Goal: Transaction & Acquisition: Book appointment/travel/reservation

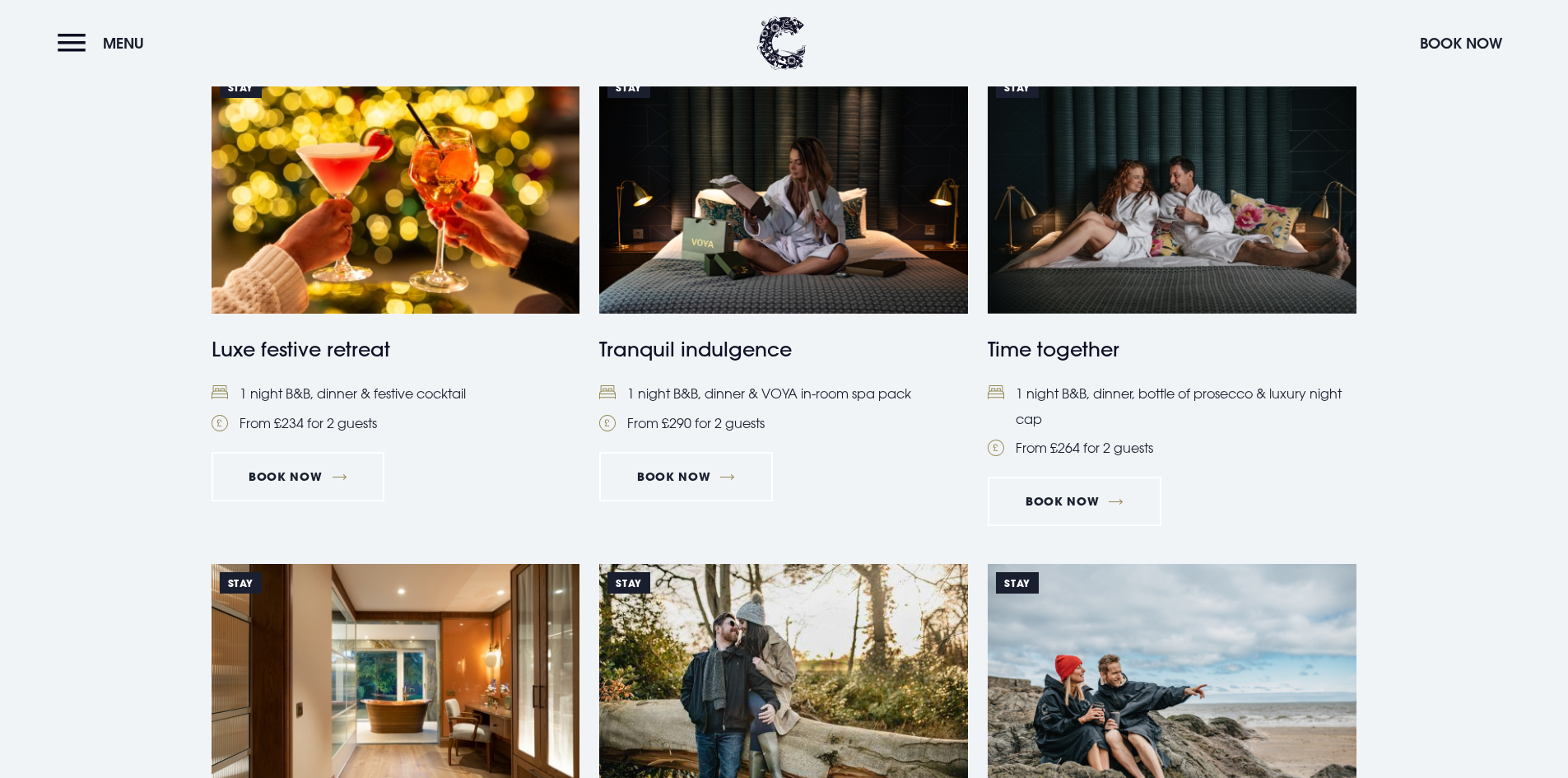
scroll to position [1366, 0]
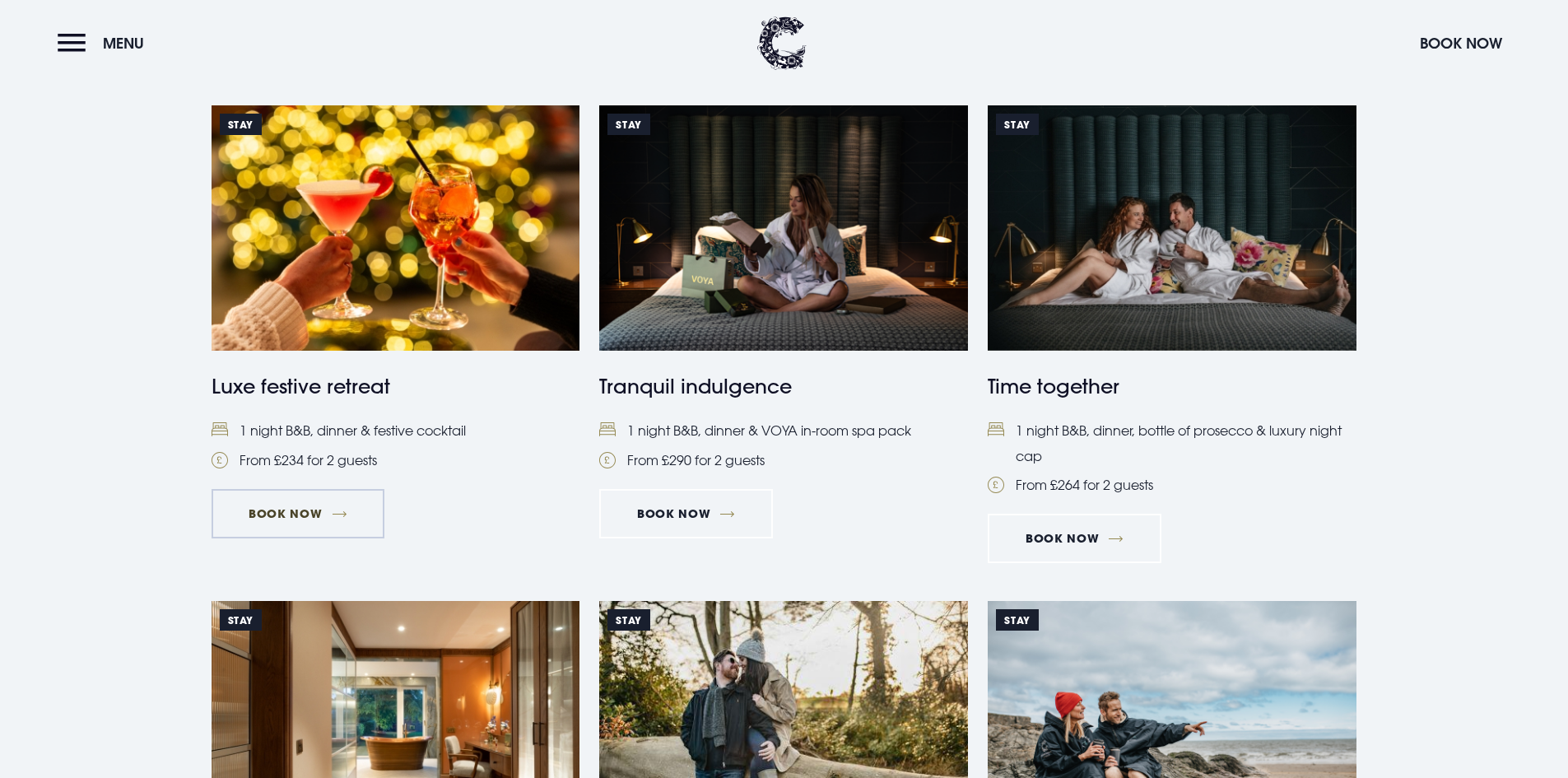
click at [295, 504] on link "Book Now" at bounding box center [298, 514] width 173 height 49
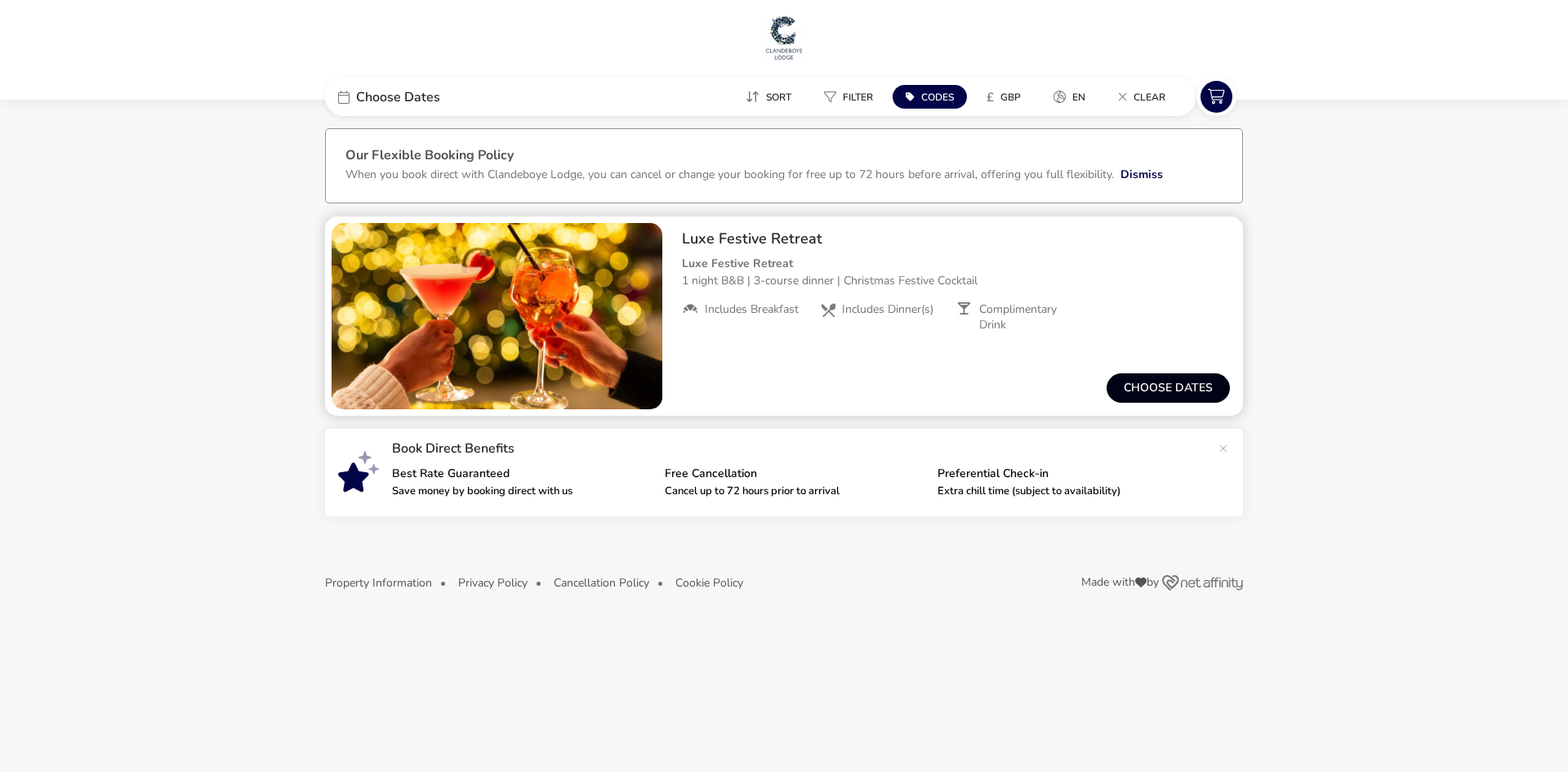
click at [1183, 382] on button "Choose dates" at bounding box center [1168, 388] width 124 height 30
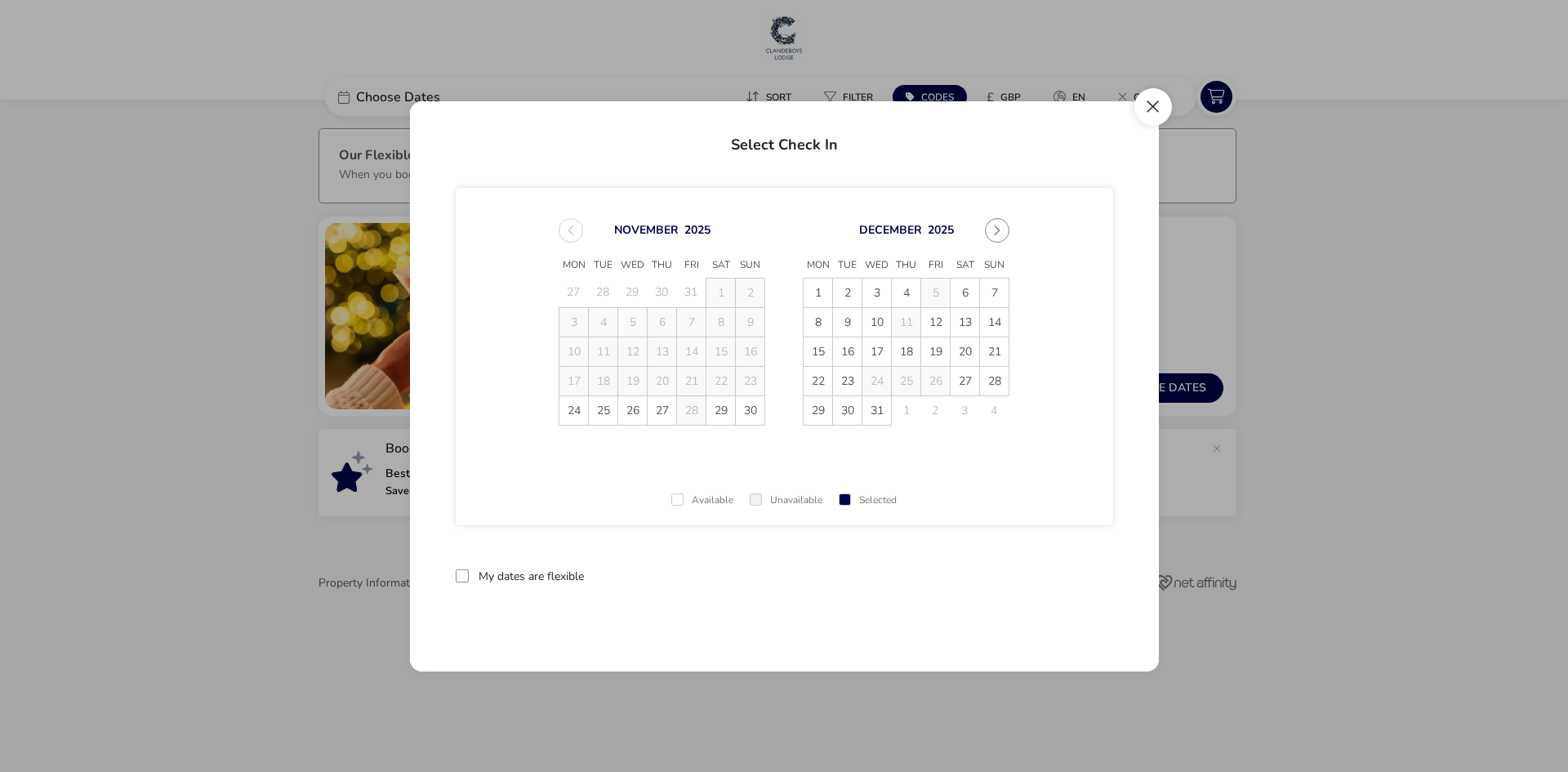
click at [1149, 103] on button "Close" at bounding box center [1153, 107] width 38 height 38
